Goal: Use online tool/utility

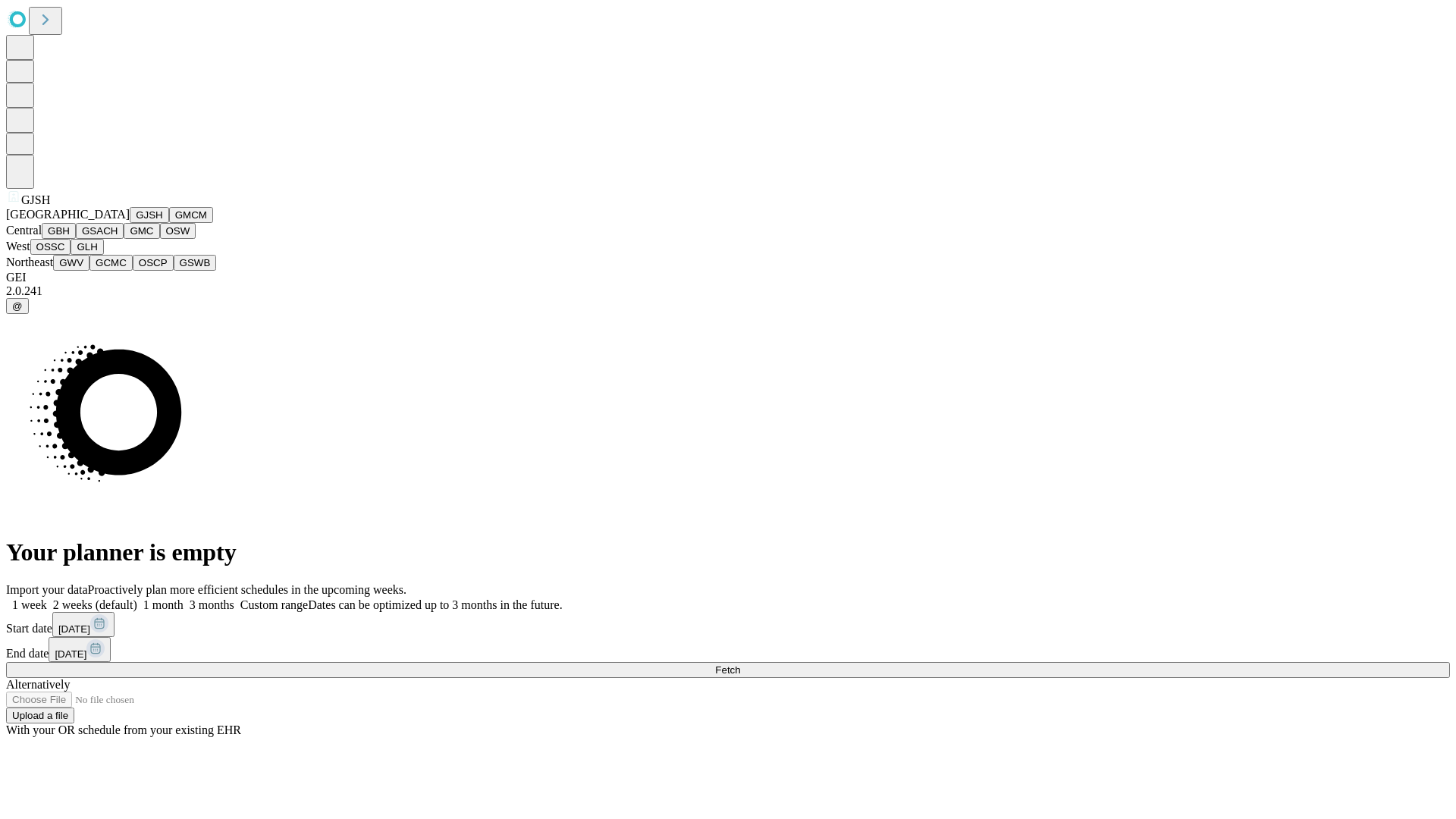
click at [130, 223] on button "GJSH" at bounding box center [149, 215] width 40 height 16
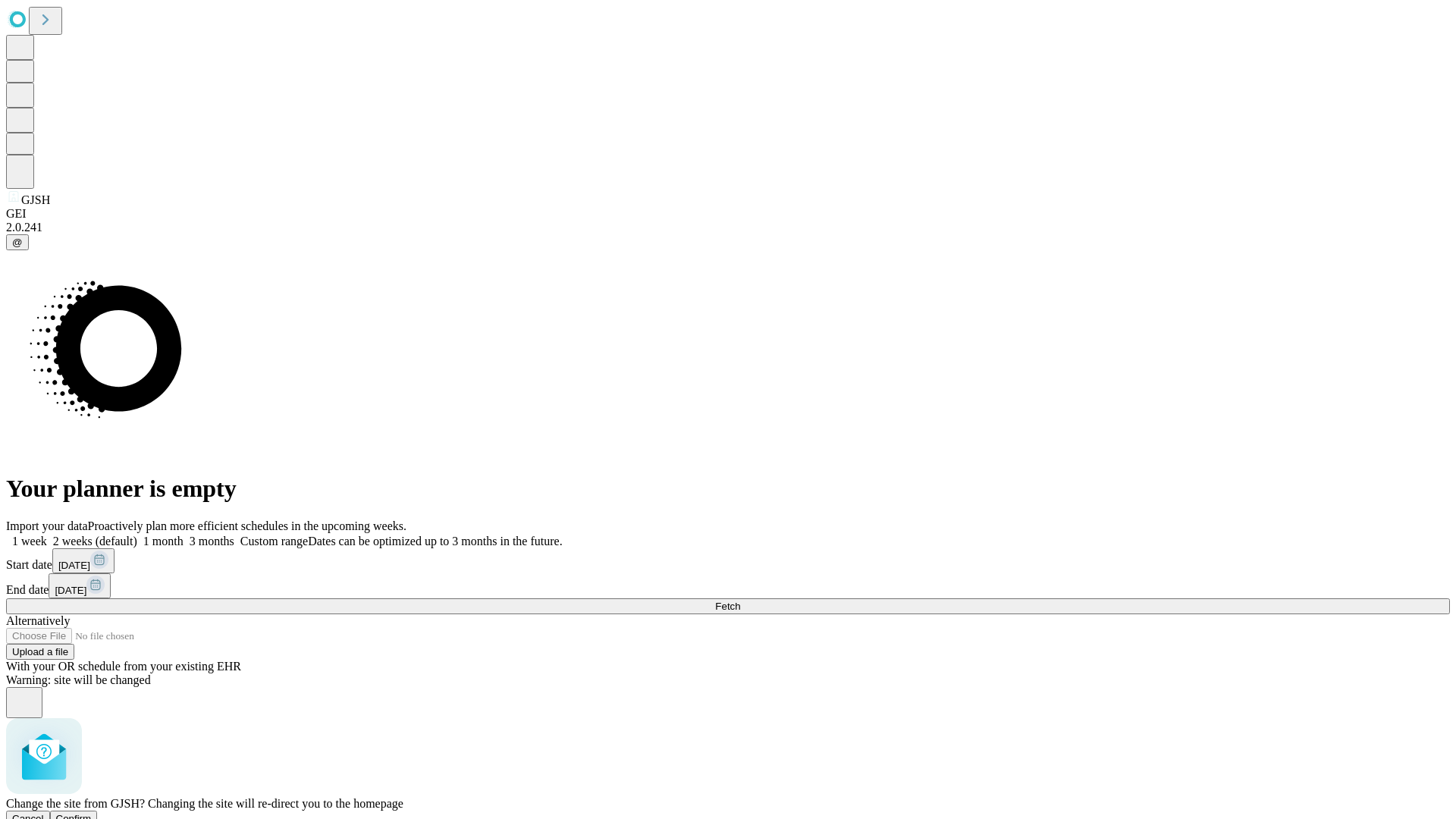
click at [92, 813] on span "Confirm" at bounding box center [74, 819] width 35 height 12
click at [137, 535] on label "2 weeks (default)" at bounding box center [92, 541] width 90 height 13
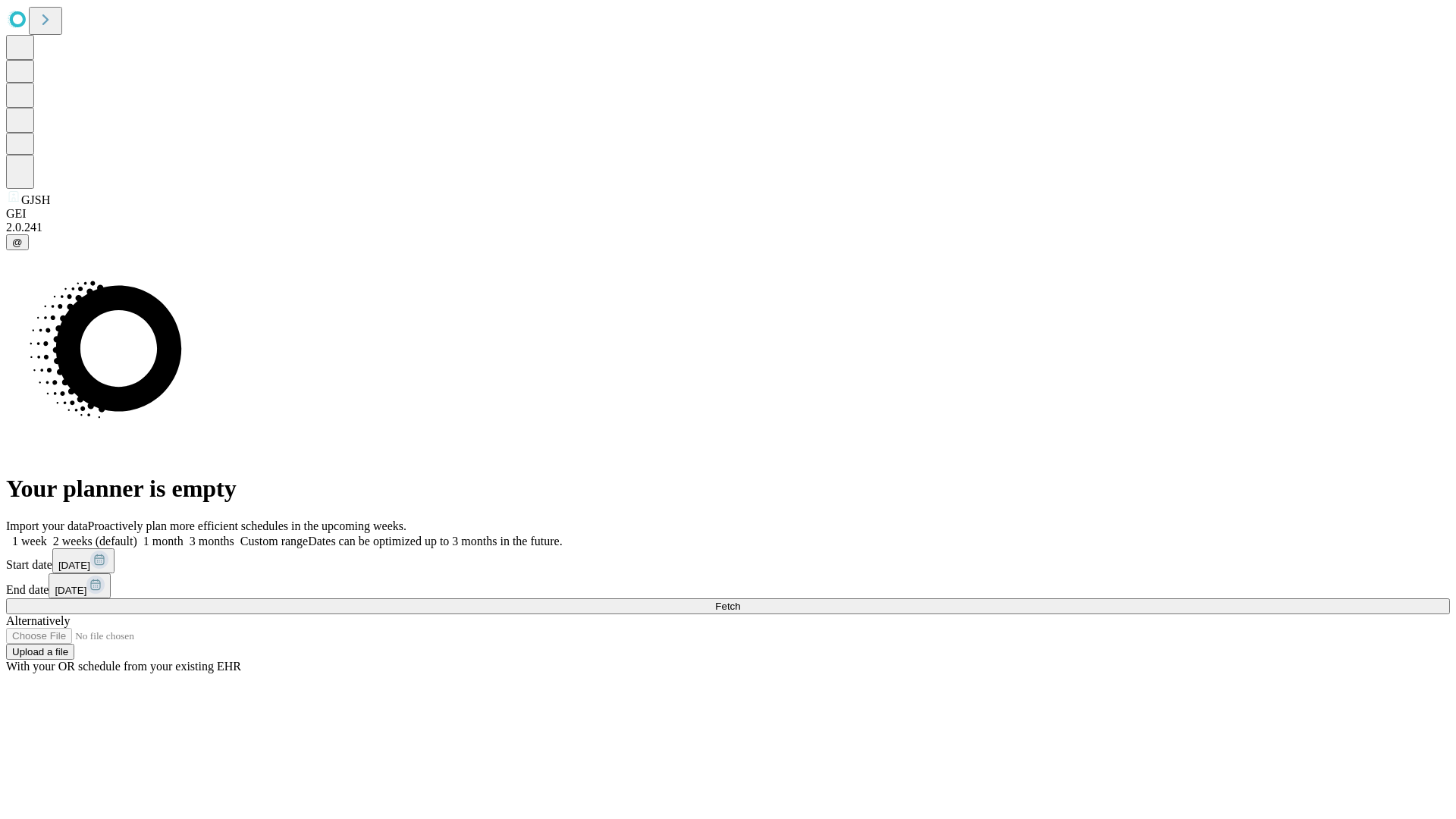
click at [740, 601] on span "Fetch" at bounding box center [728, 607] width 25 height 12
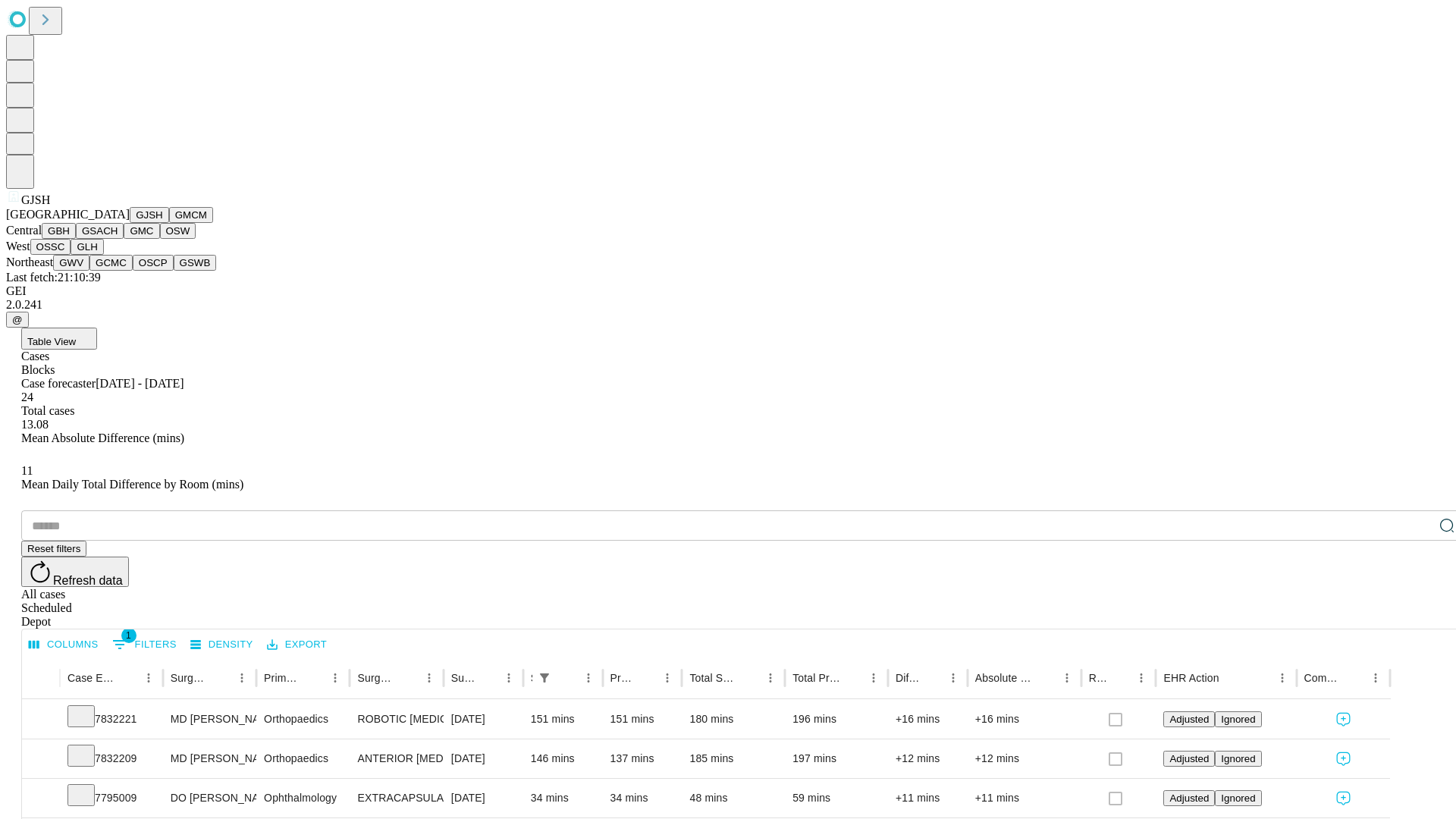
click at [169, 223] on button "GMCM" at bounding box center [191, 215] width 44 height 16
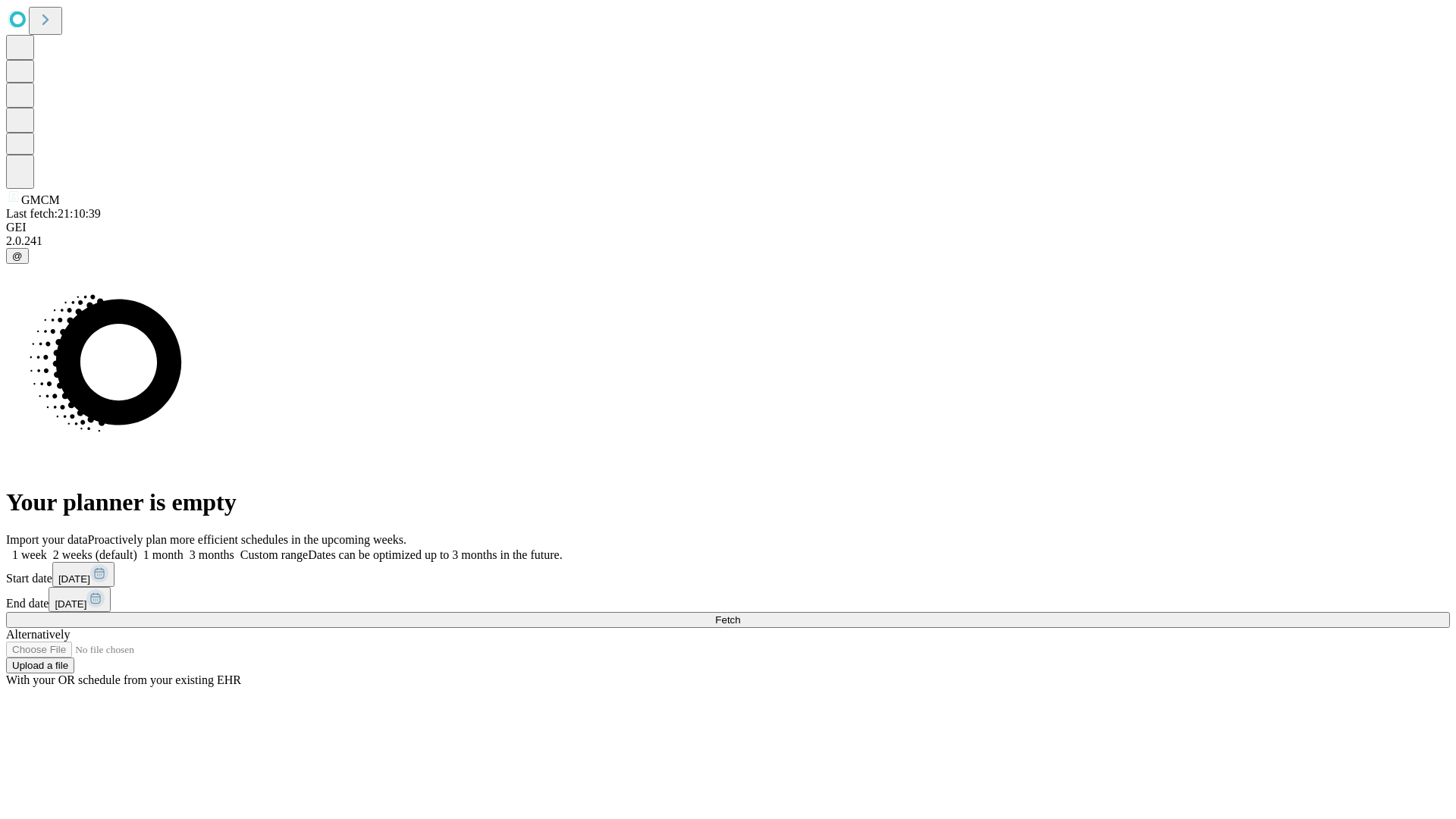
click at [137, 549] on label "2 weeks (default)" at bounding box center [92, 554] width 90 height 13
click at [740, 614] on span "Fetch" at bounding box center [728, 620] width 25 height 12
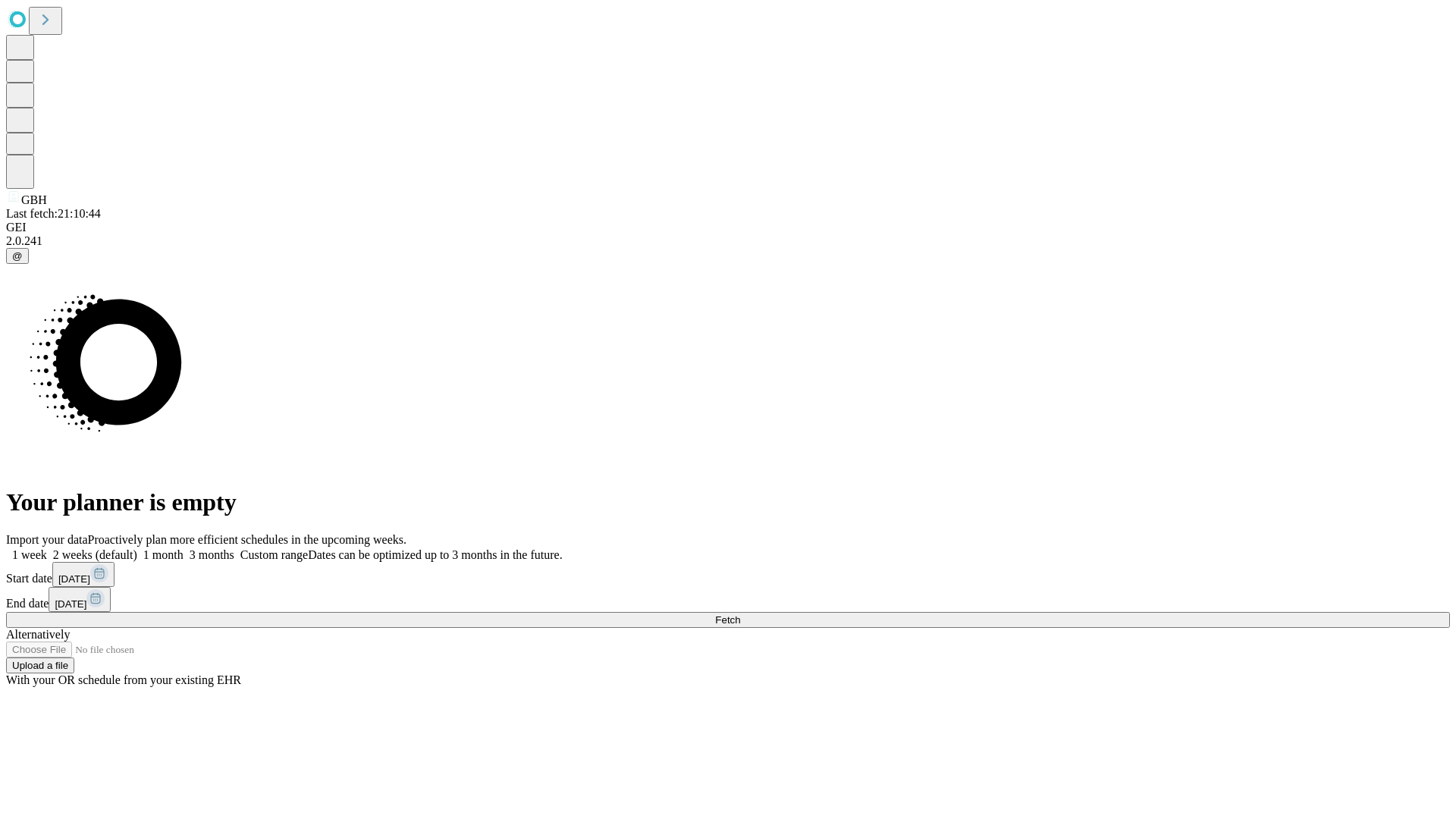
click at [137, 549] on label "2 weeks (default)" at bounding box center [92, 554] width 90 height 13
click at [740, 614] on span "Fetch" at bounding box center [728, 620] width 25 height 12
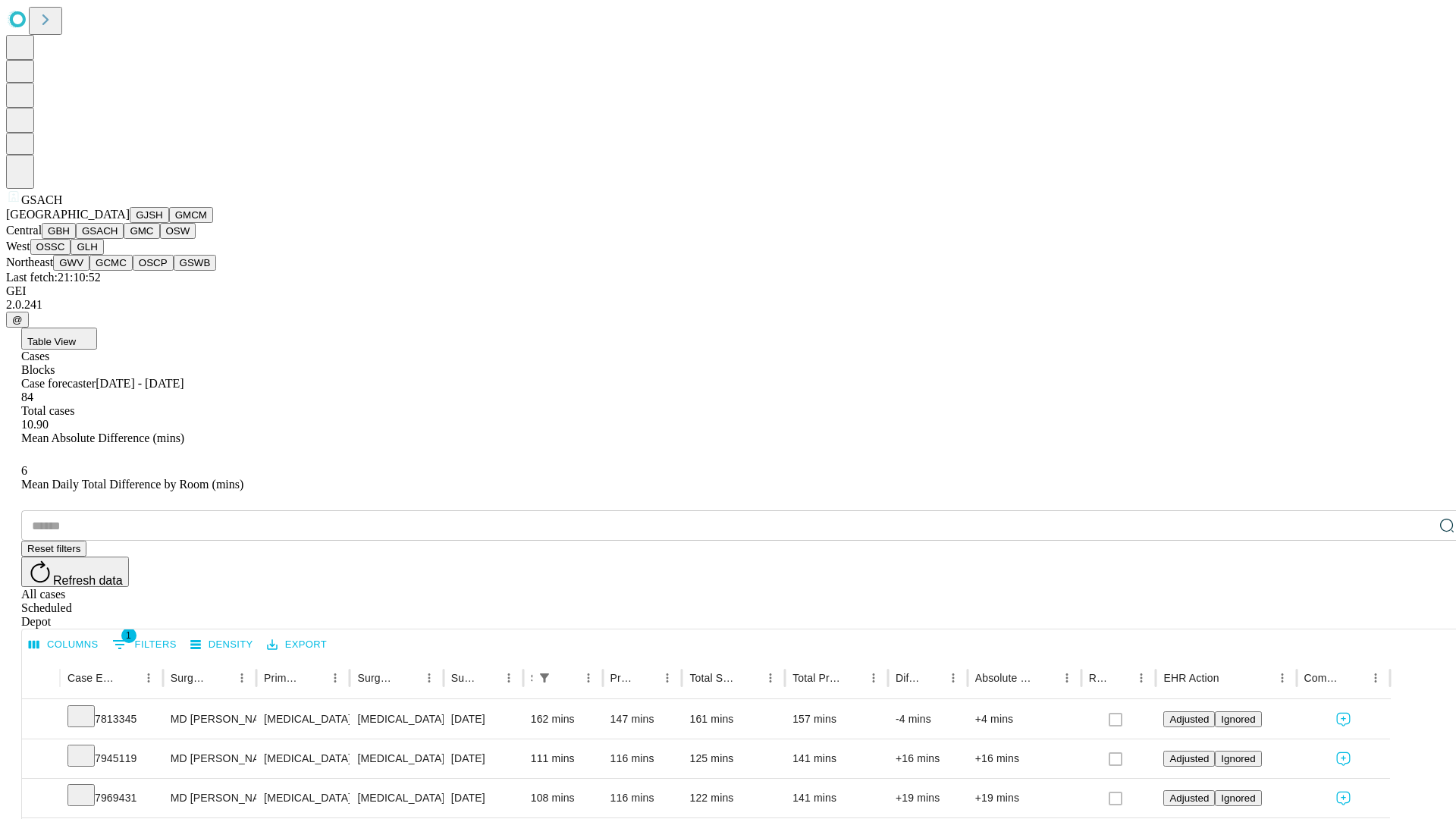
click at [124, 239] on button "GMC" at bounding box center [141, 231] width 35 height 16
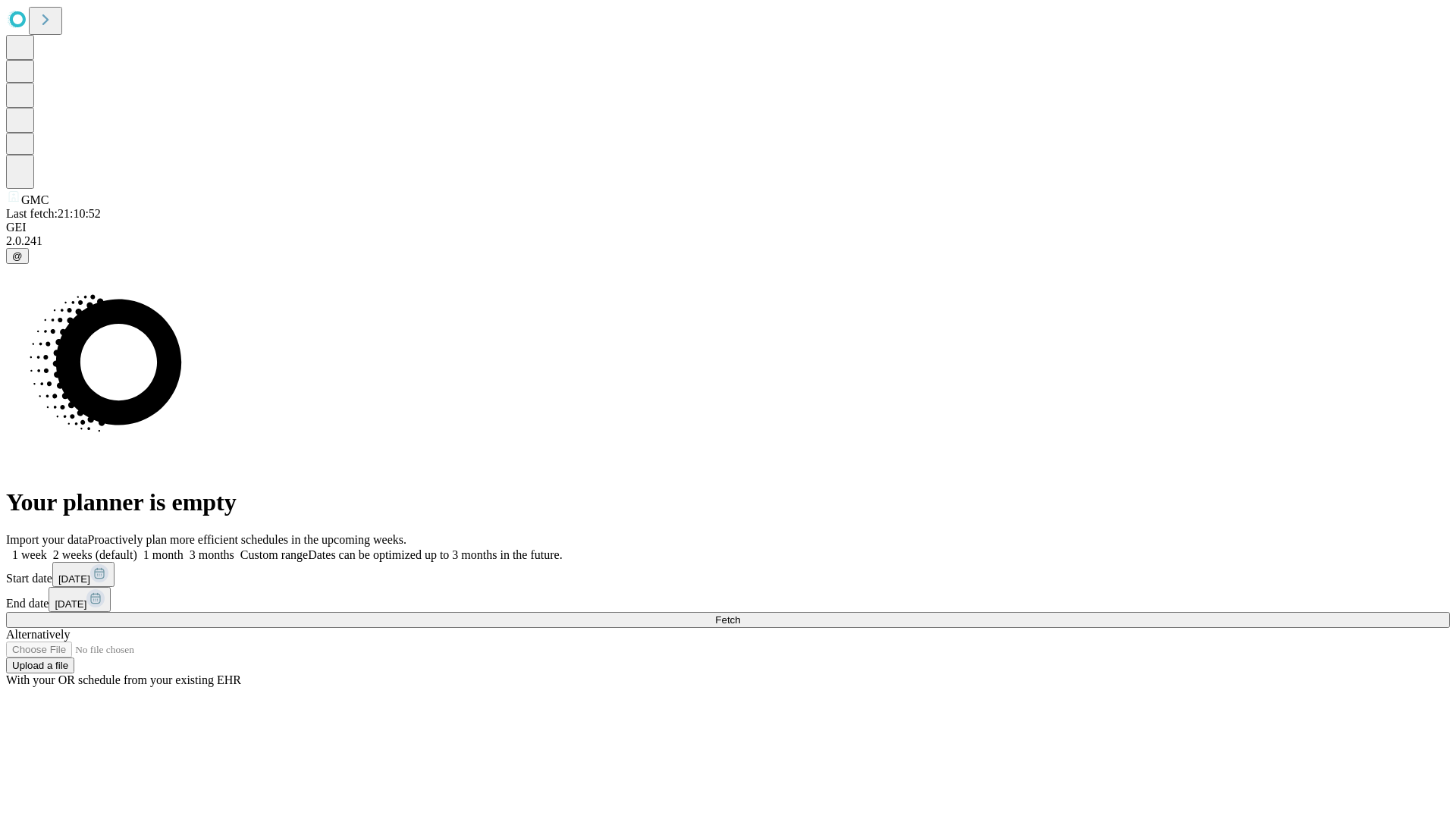
click at [137, 549] on label "2 weeks (default)" at bounding box center [92, 554] width 90 height 13
click at [740, 614] on span "Fetch" at bounding box center [728, 620] width 25 height 12
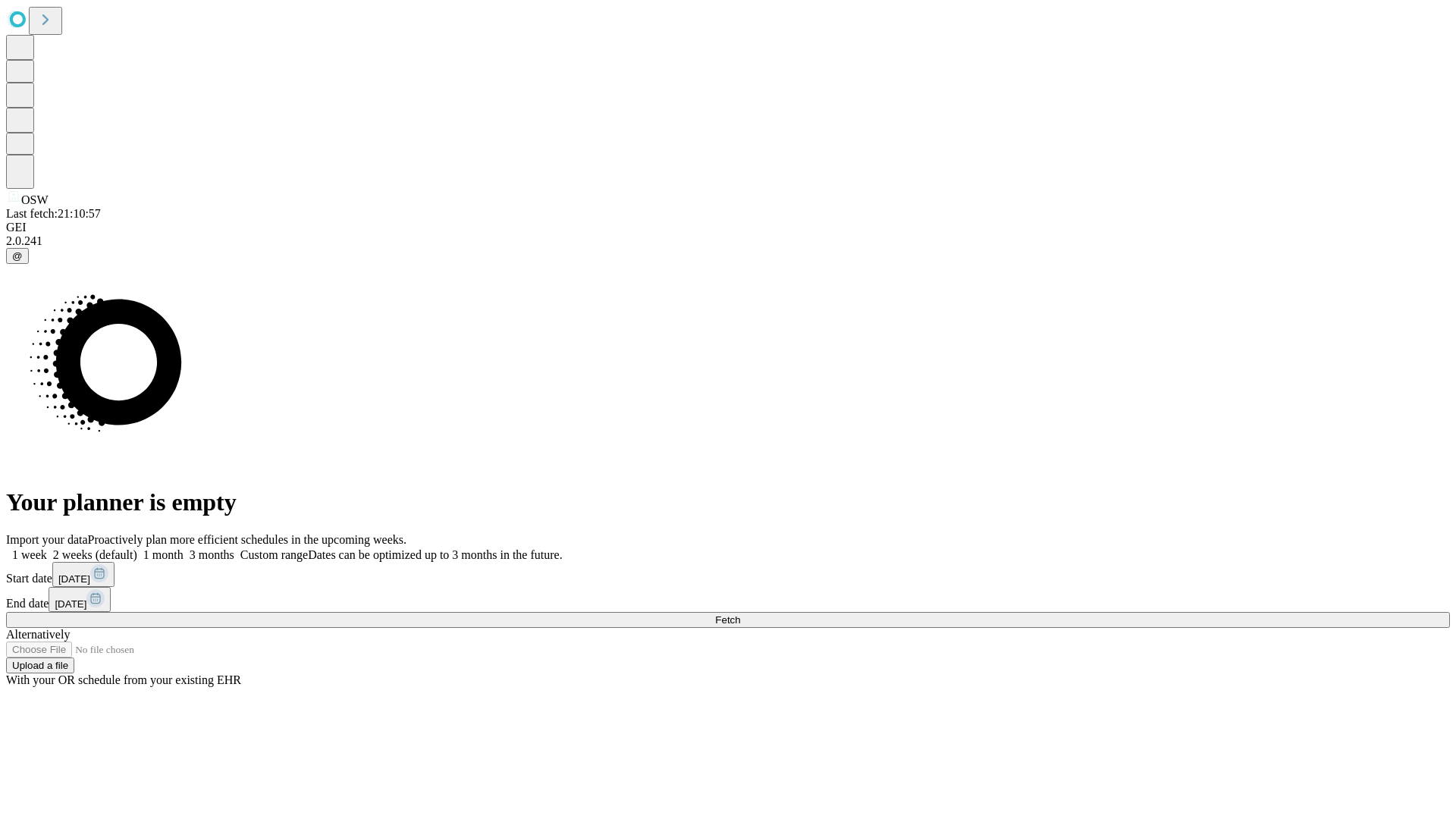
click at [740, 614] on span "Fetch" at bounding box center [728, 620] width 25 height 12
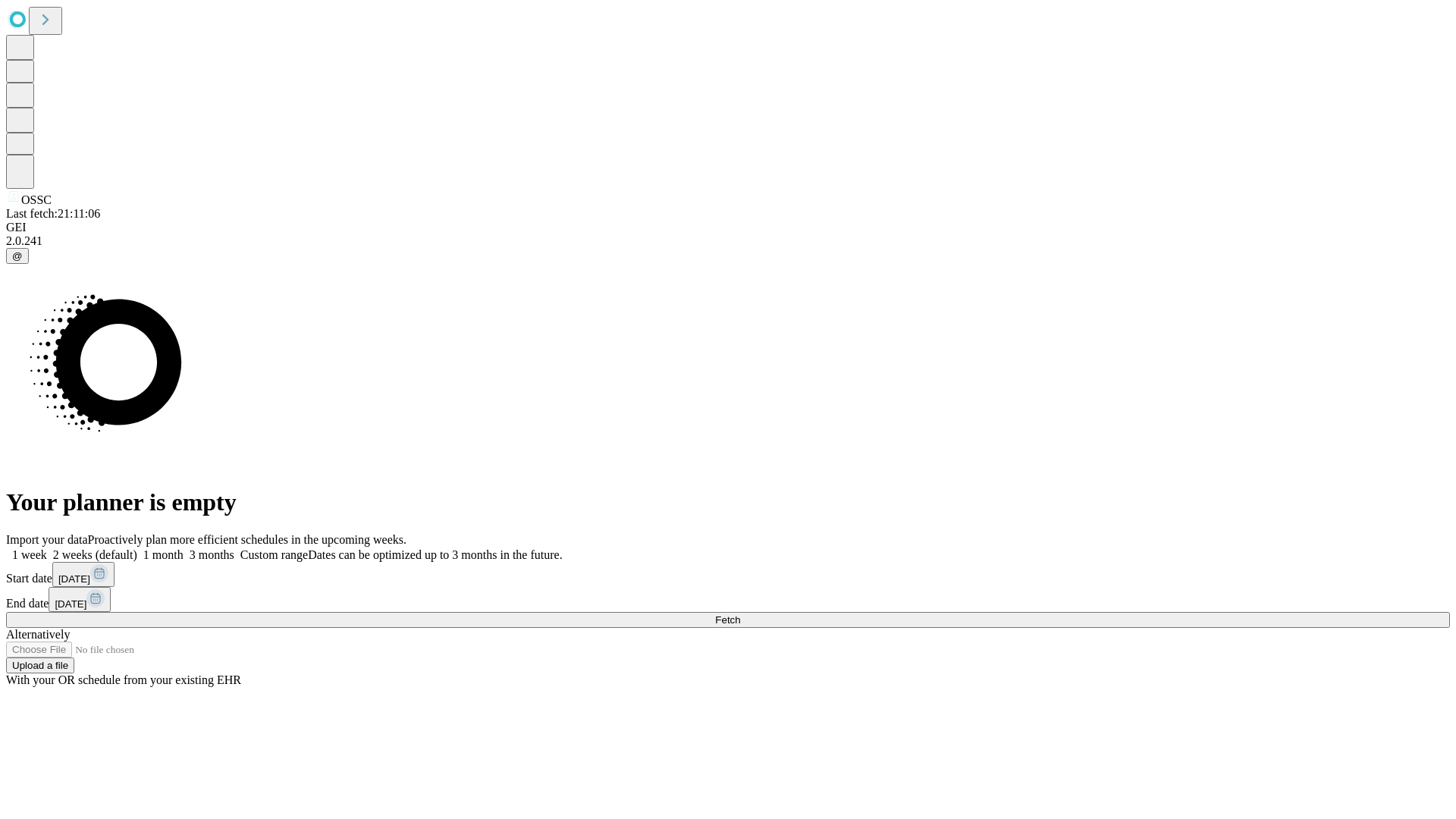
click at [137, 549] on label "2 weeks (default)" at bounding box center [92, 554] width 90 height 13
click at [740, 614] on span "Fetch" at bounding box center [728, 620] width 25 height 12
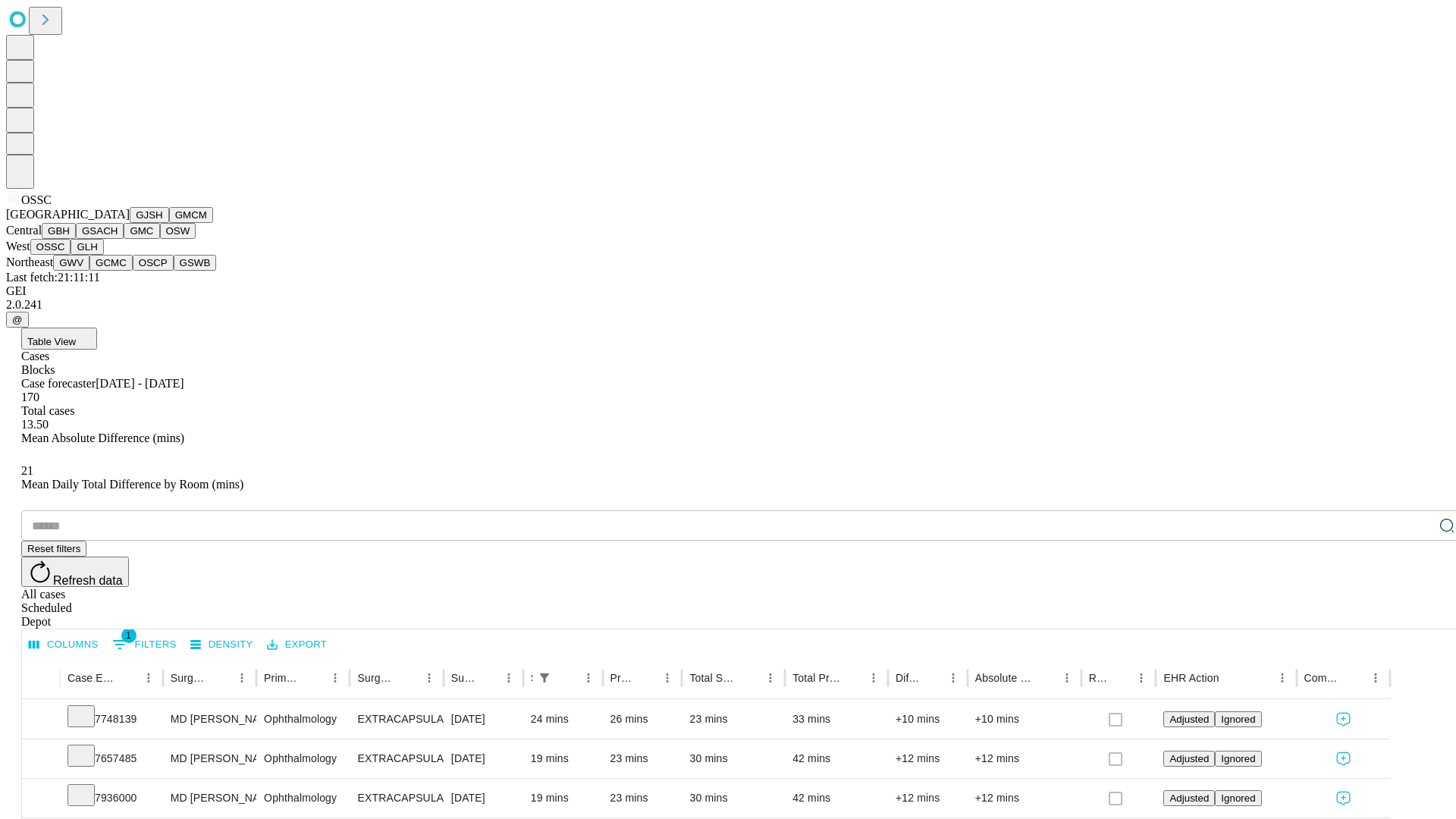
click at [103, 255] on button "GLH" at bounding box center [87, 247] width 33 height 16
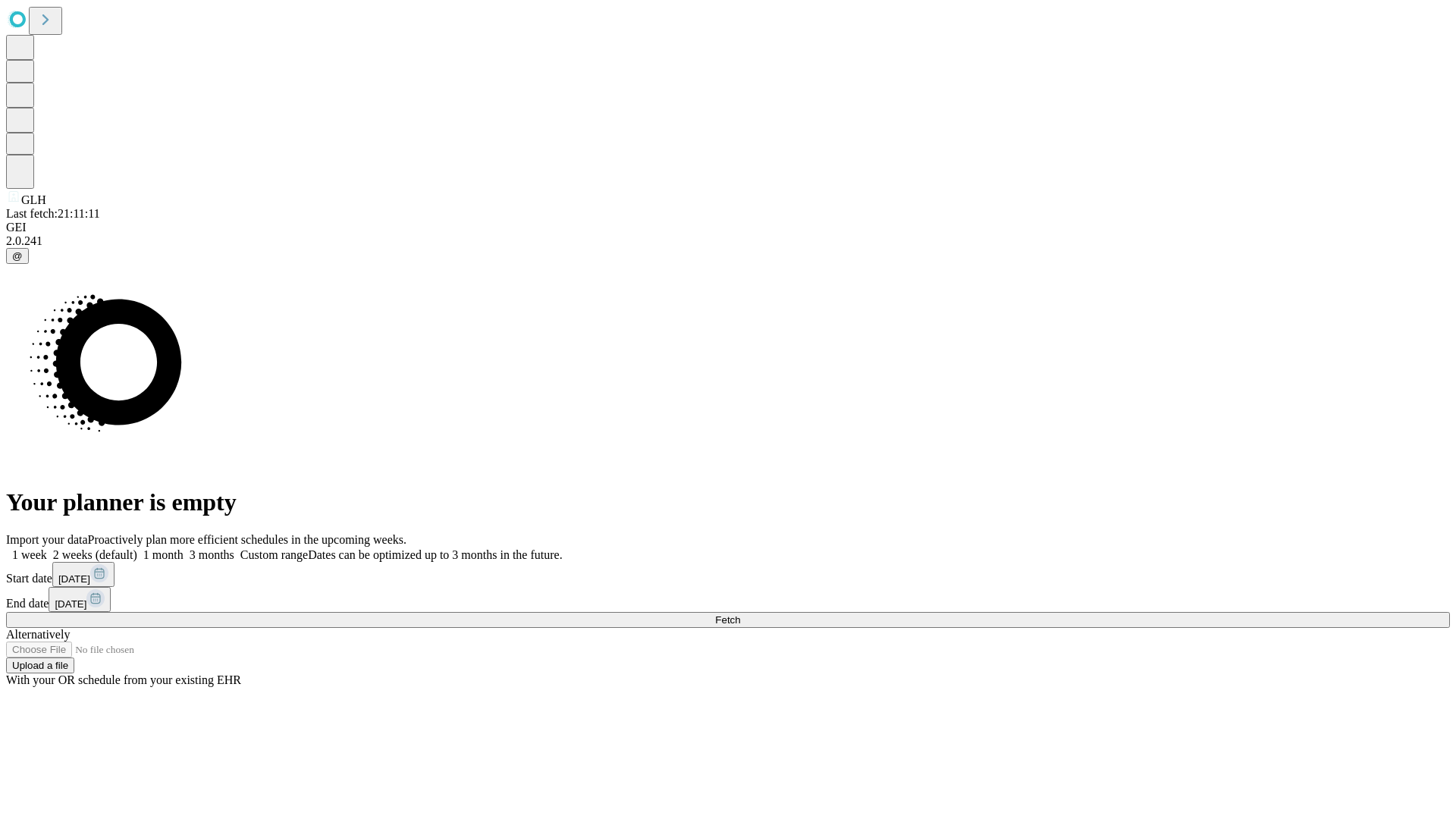
click at [137, 549] on label "2 weeks (default)" at bounding box center [92, 554] width 90 height 13
click at [740, 614] on span "Fetch" at bounding box center [728, 620] width 25 height 12
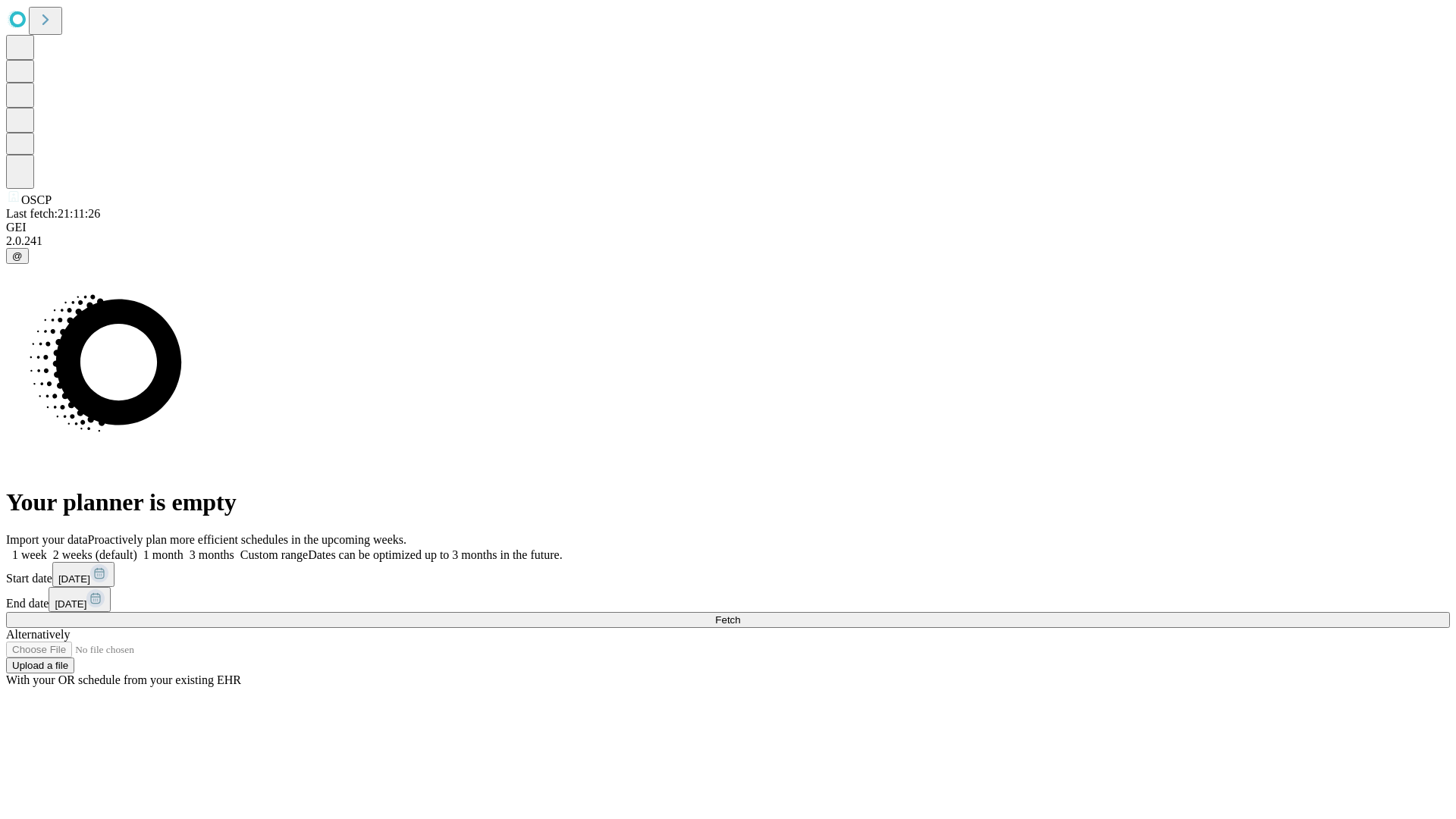
click at [137, 549] on label "2 weeks (default)" at bounding box center [92, 554] width 90 height 13
click at [740, 614] on span "Fetch" at bounding box center [728, 620] width 25 height 12
